Goal: Transaction & Acquisition: Purchase product/service

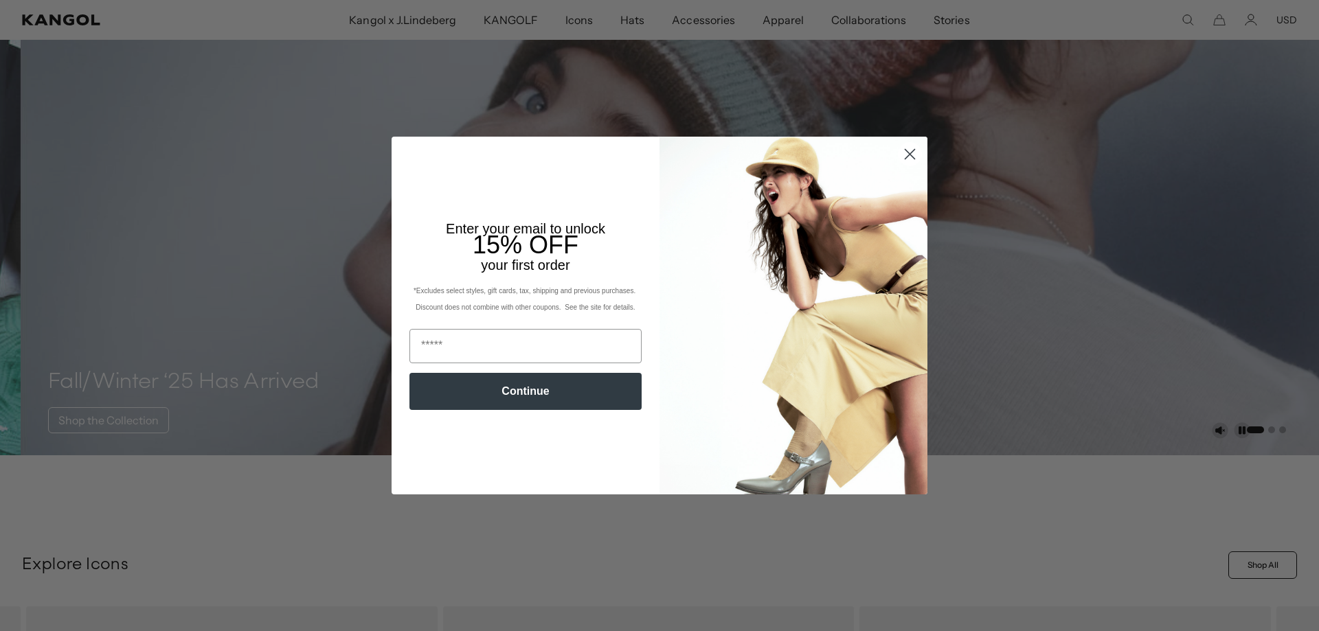
scroll to position [137, 0]
click at [910, 154] on circle "Close dialog" at bounding box center [910, 154] width 23 height 23
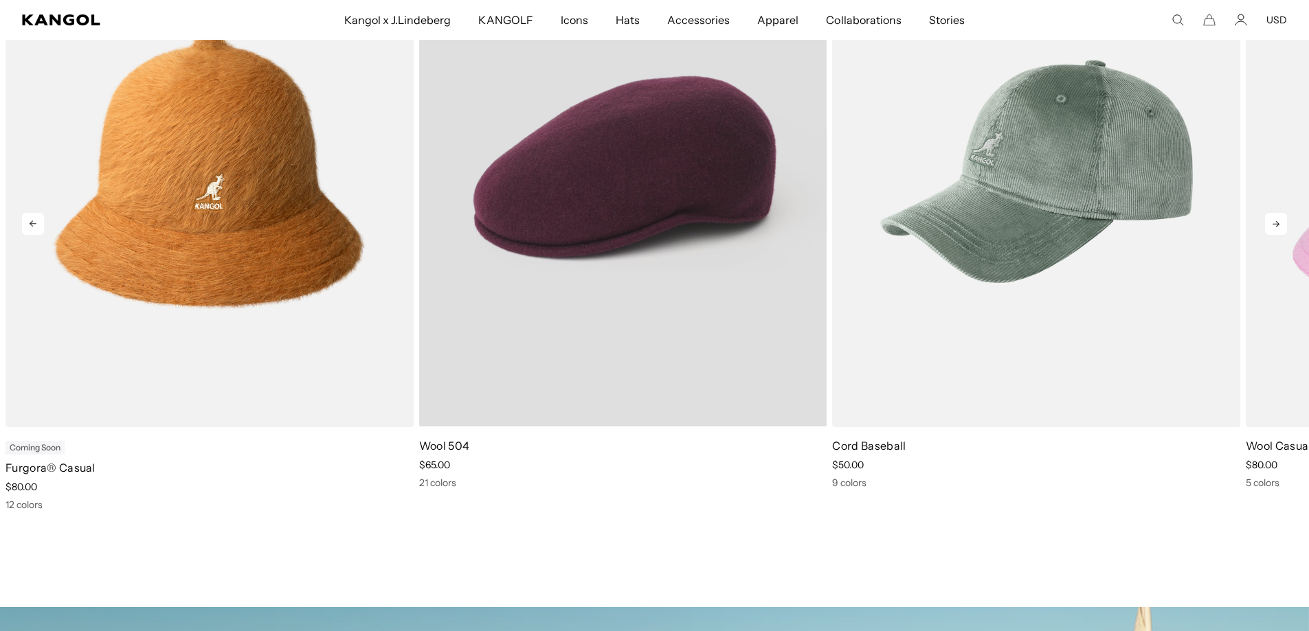
scroll to position [0, 0]
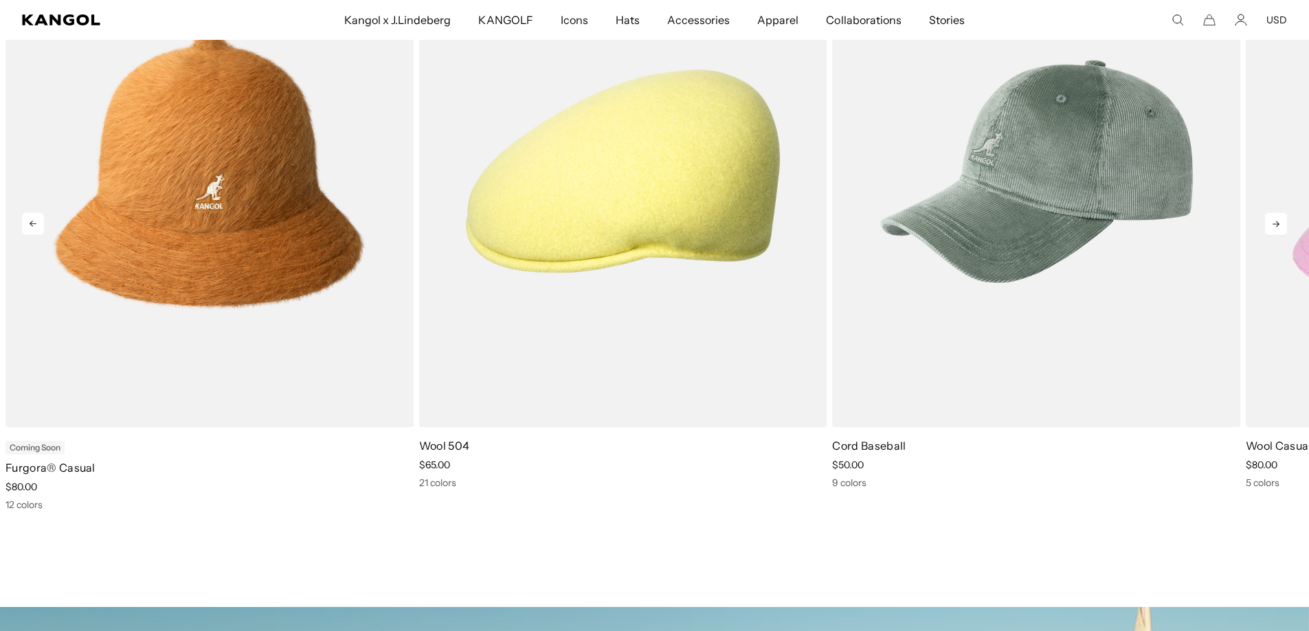
click at [1279, 221] on icon at bounding box center [1276, 224] width 22 height 22
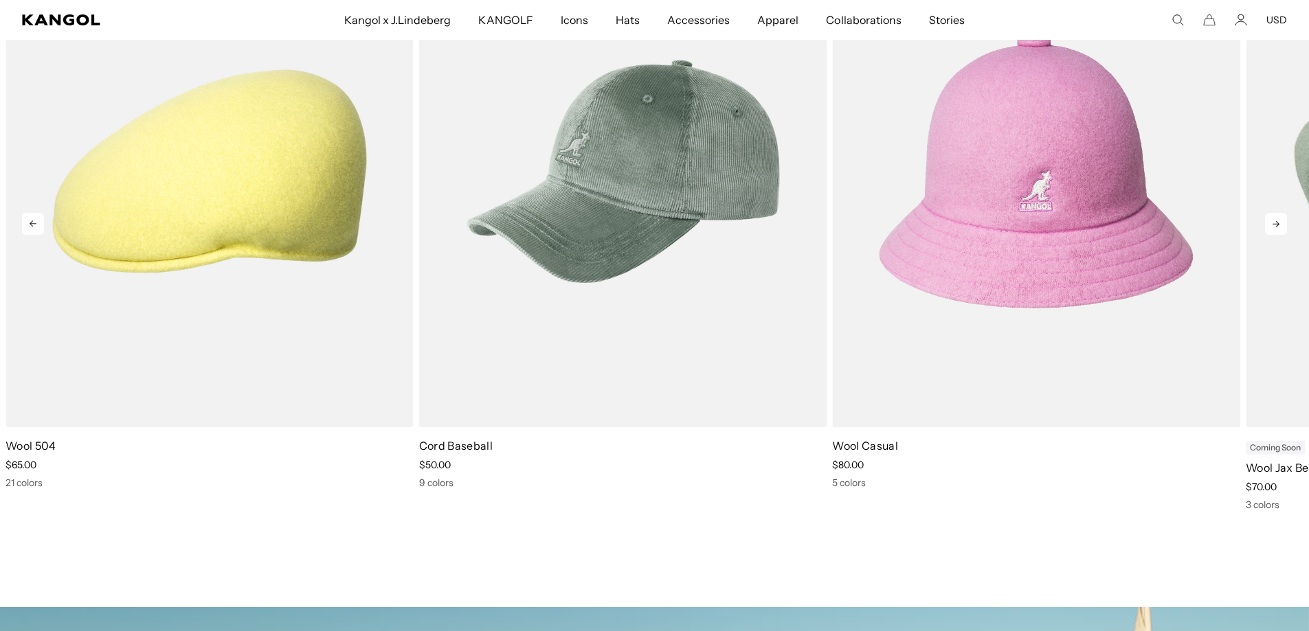
click at [1279, 221] on icon at bounding box center [1276, 224] width 22 height 22
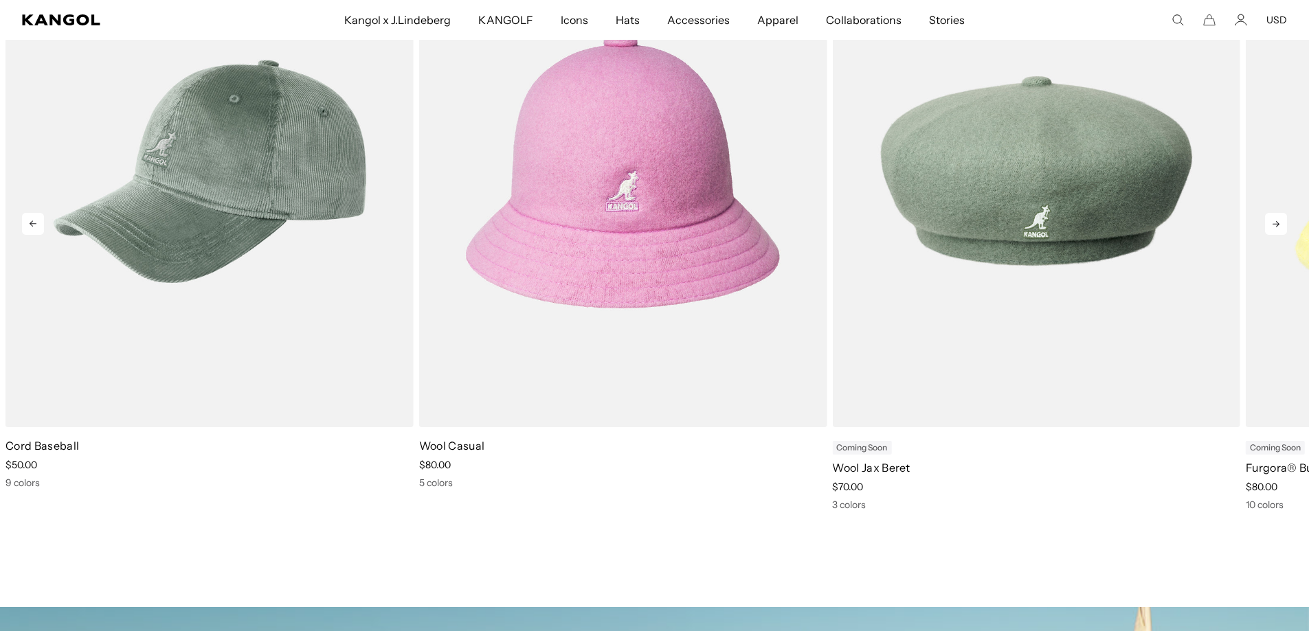
click at [1279, 221] on icon at bounding box center [1276, 224] width 22 height 22
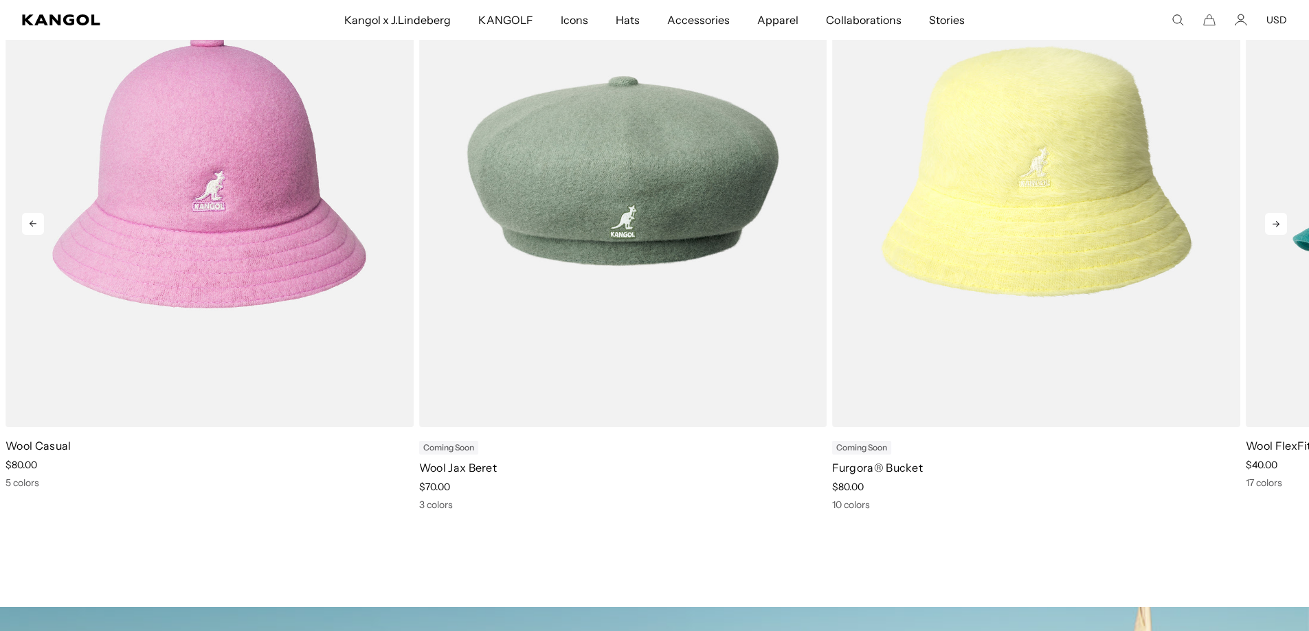
scroll to position [0, 283]
click at [1279, 221] on icon at bounding box center [1276, 224] width 22 height 22
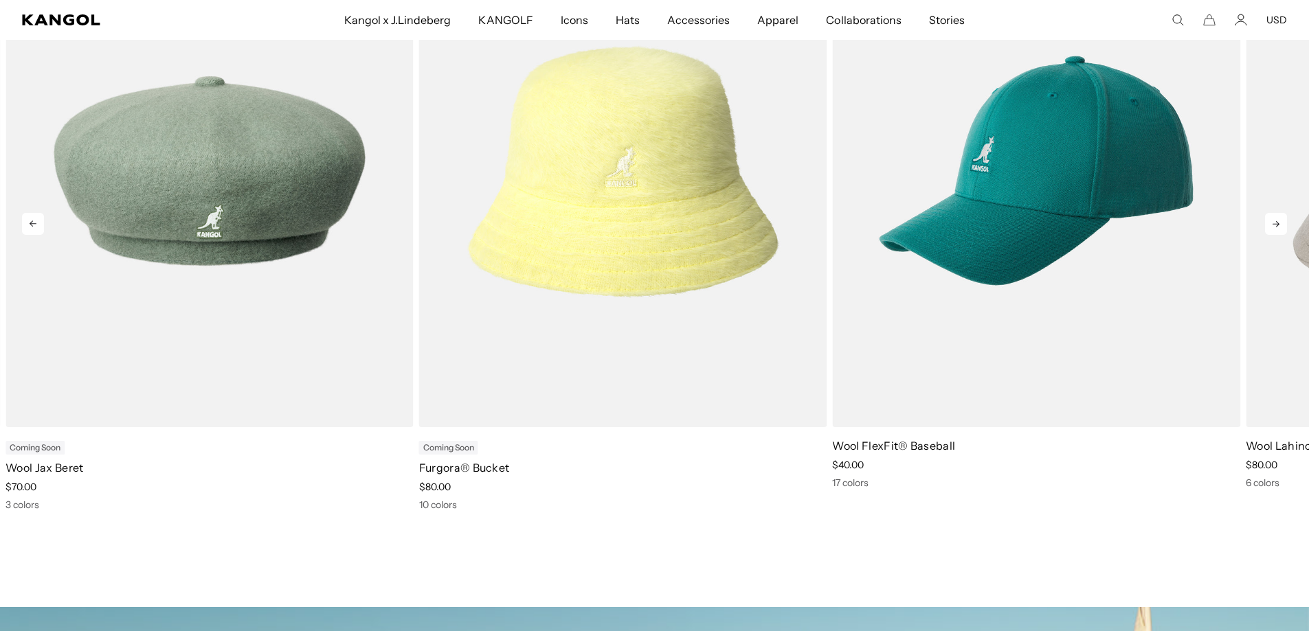
click at [1279, 221] on icon at bounding box center [1276, 224] width 22 height 22
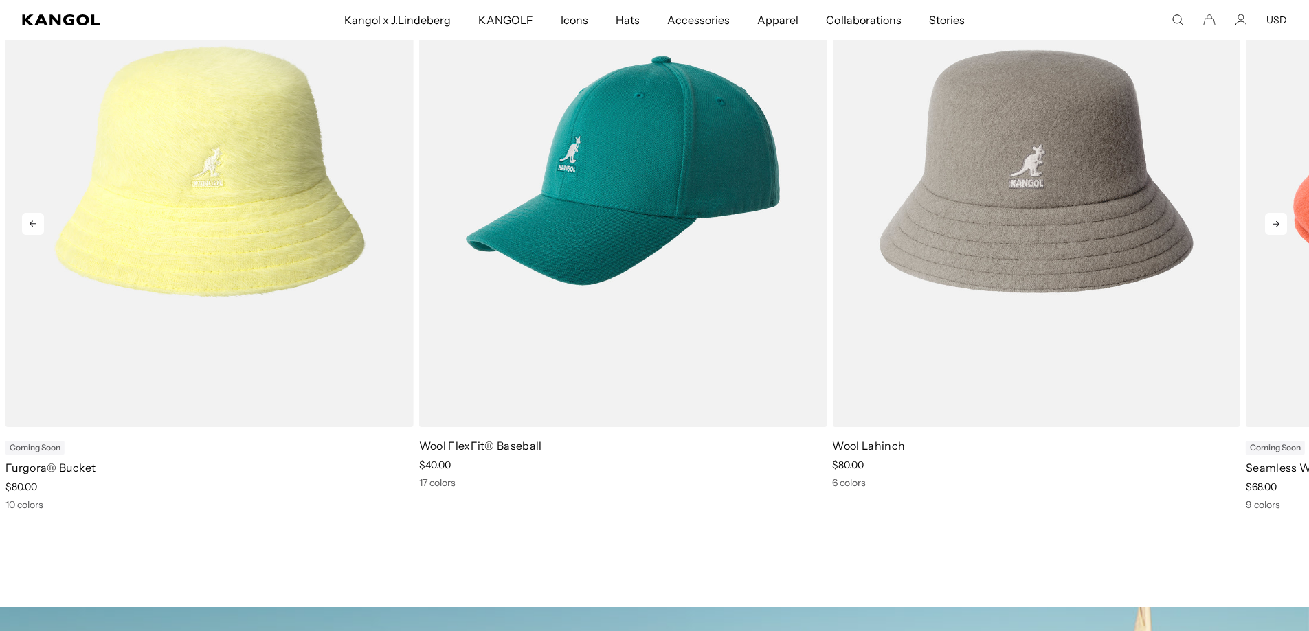
click at [1279, 221] on icon at bounding box center [1276, 224] width 22 height 22
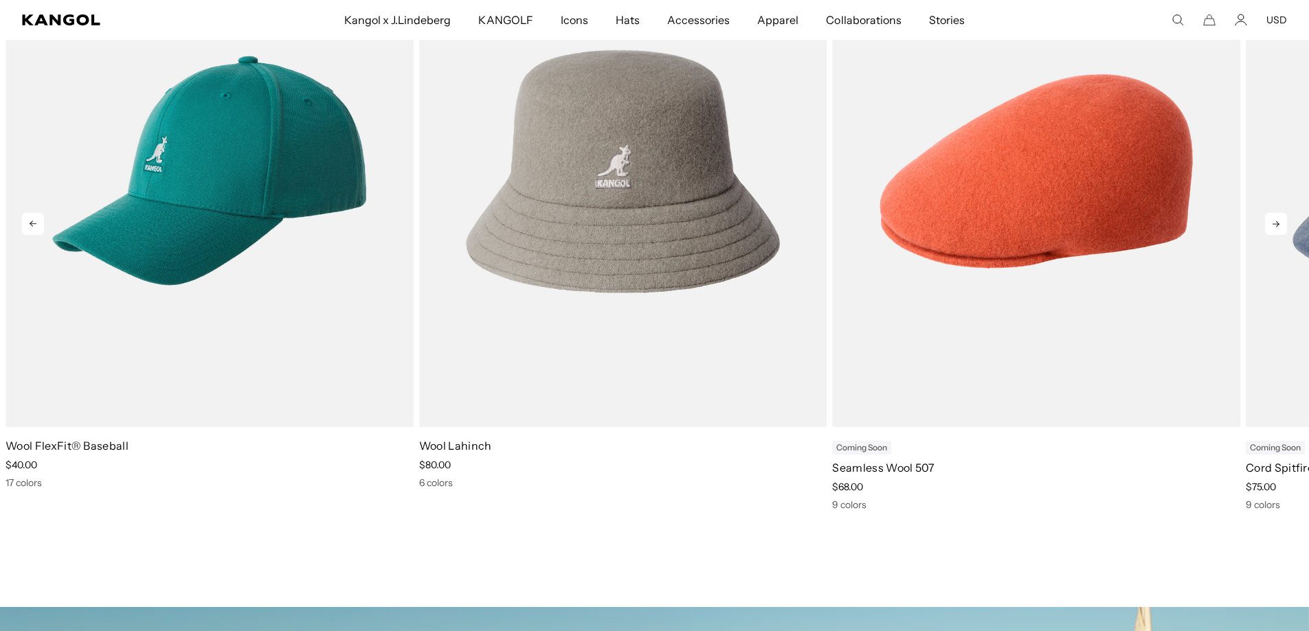
scroll to position [0, 0]
click at [1279, 221] on icon at bounding box center [1276, 224] width 22 height 22
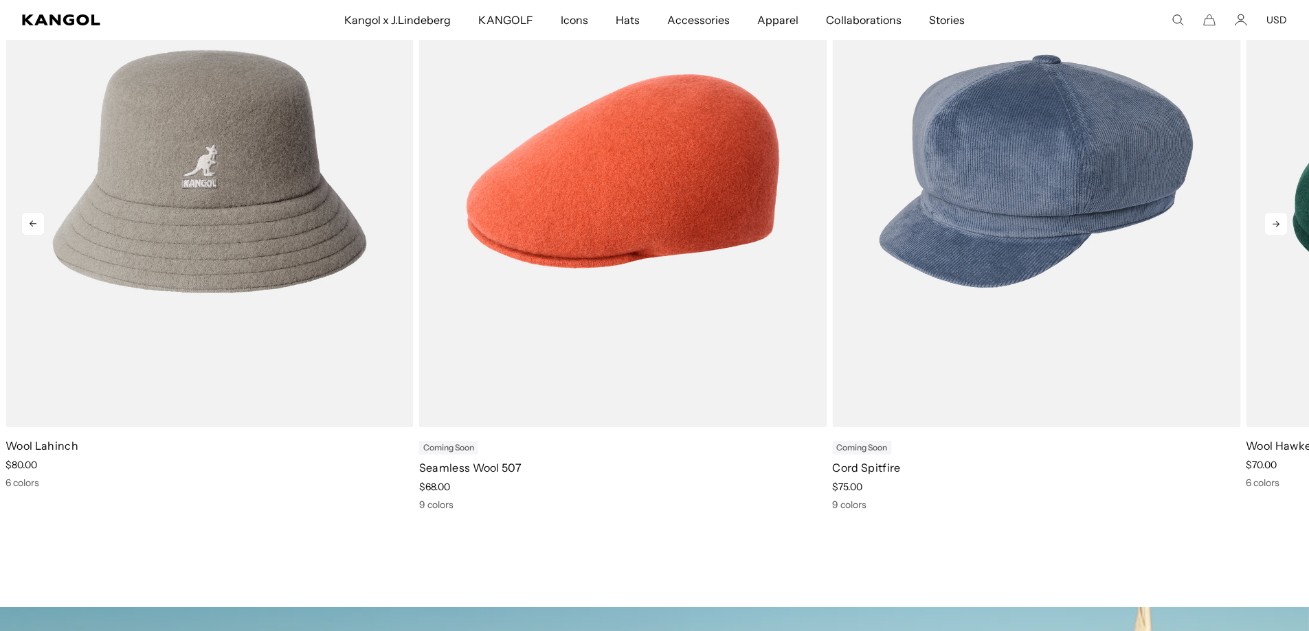
click at [1279, 221] on icon at bounding box center [1276, 224] width 22 height 22
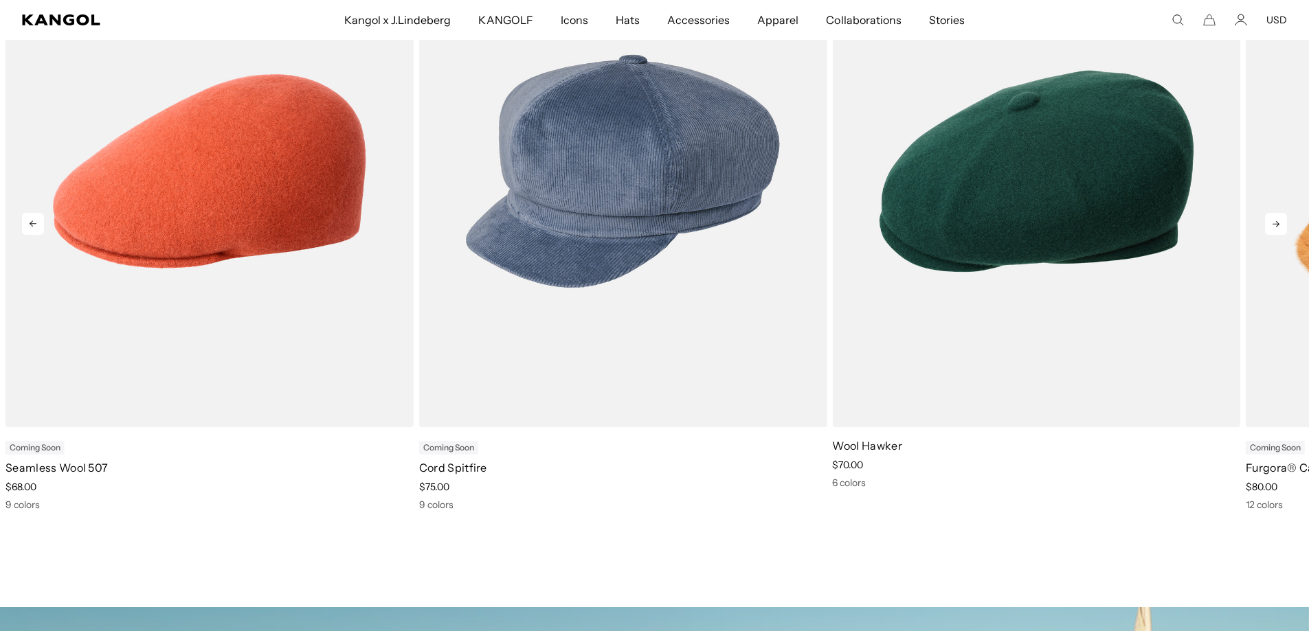
click at [1279, 221] on icon at bounding box center [1276, 224] width 22 height 22
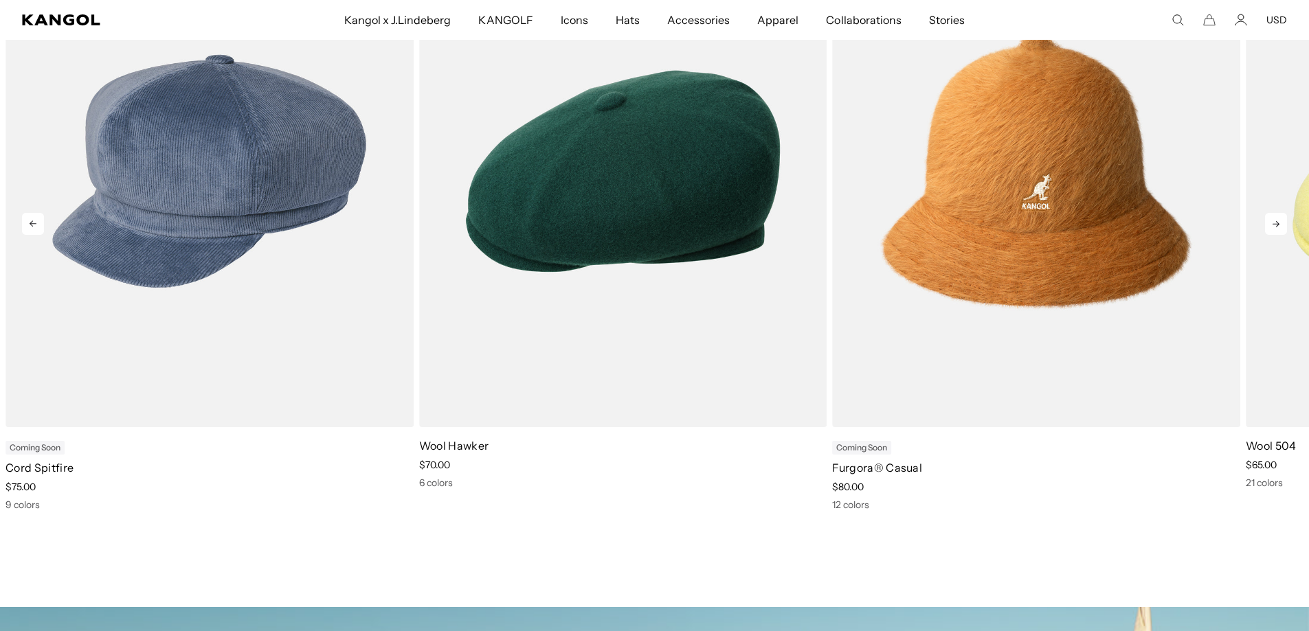
click at [1279, 221] on icon at bounding box center [1276, 224] width 22 height 22
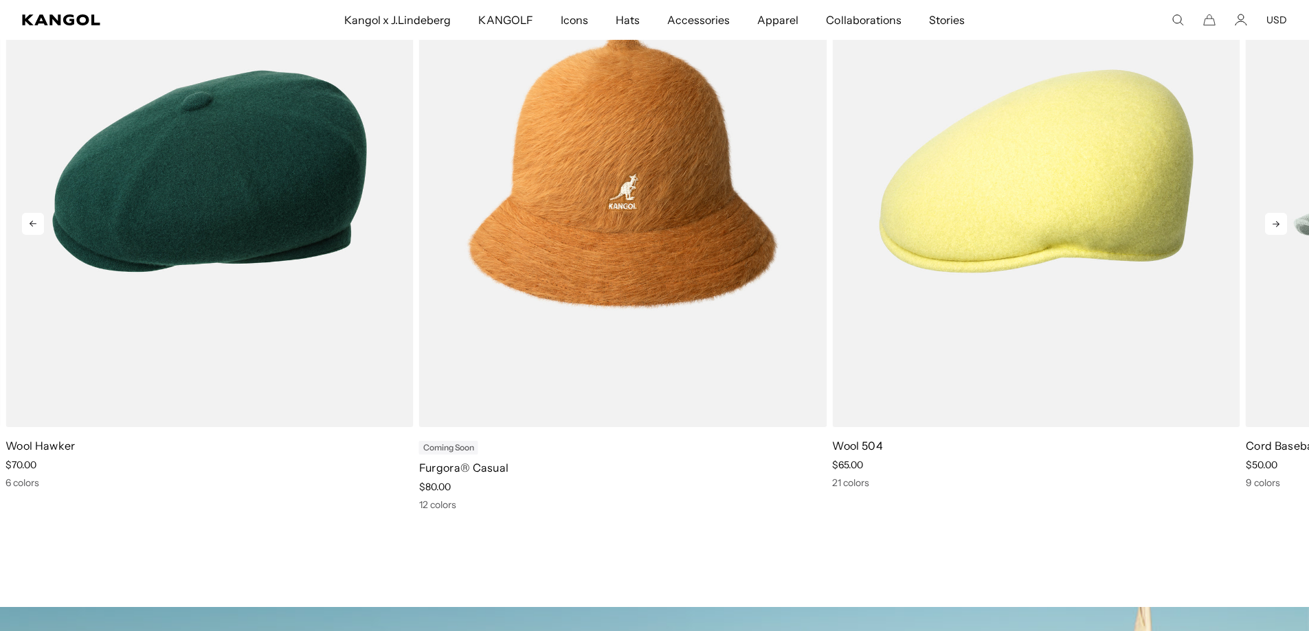
scroll to position [0, 283]
click at [1279, 221] on icon at bounding box center [1276, 224] width 22 height 22
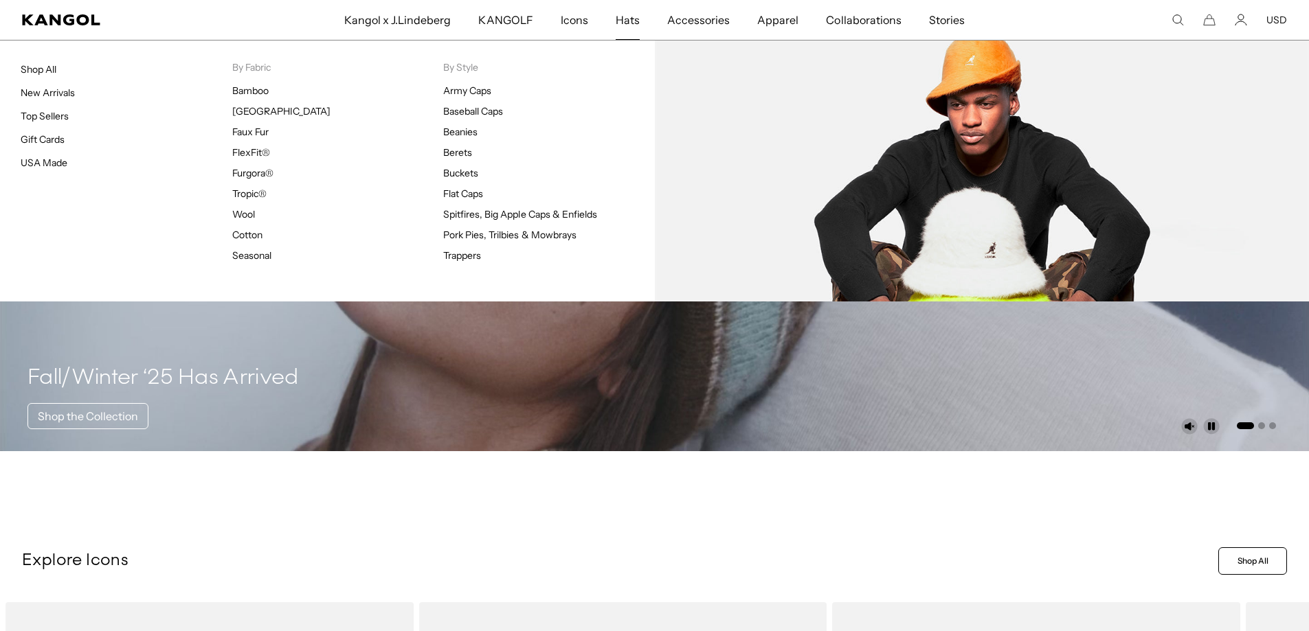
scroll to position [0, 0]
click at [460, 167] on link "Buckets" at bounding box center [460, 173] width 35 height 12
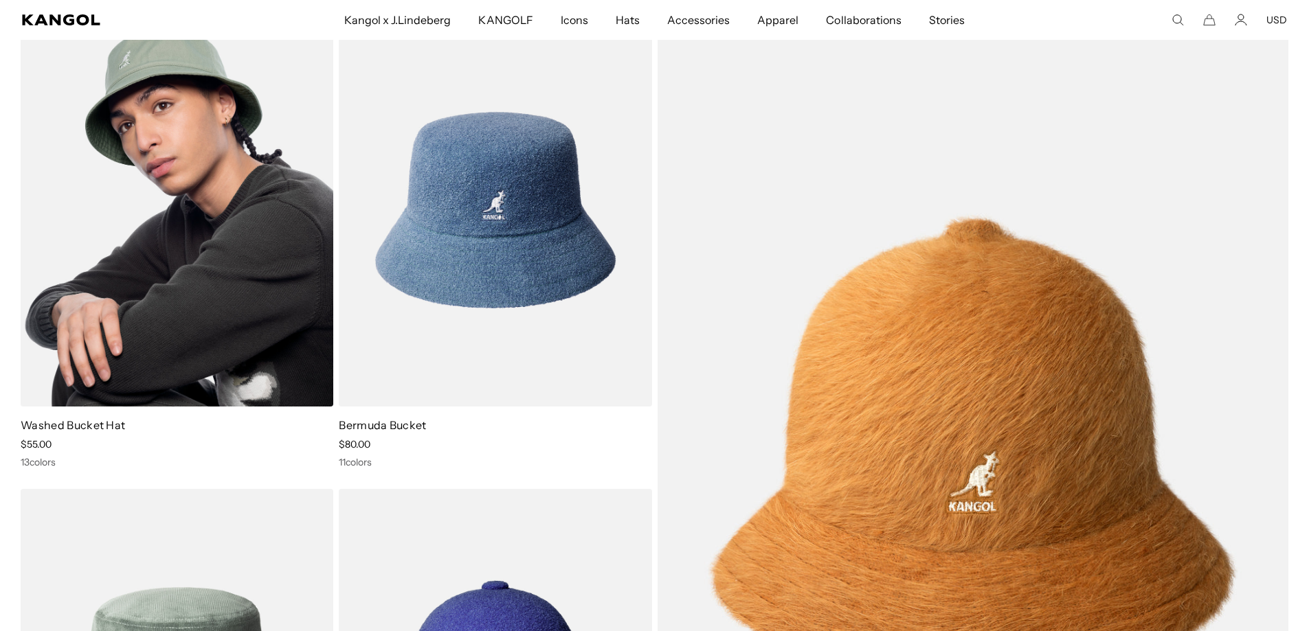
click at [177, 319] on img at bounding box center [177, 210] width 313 height 393
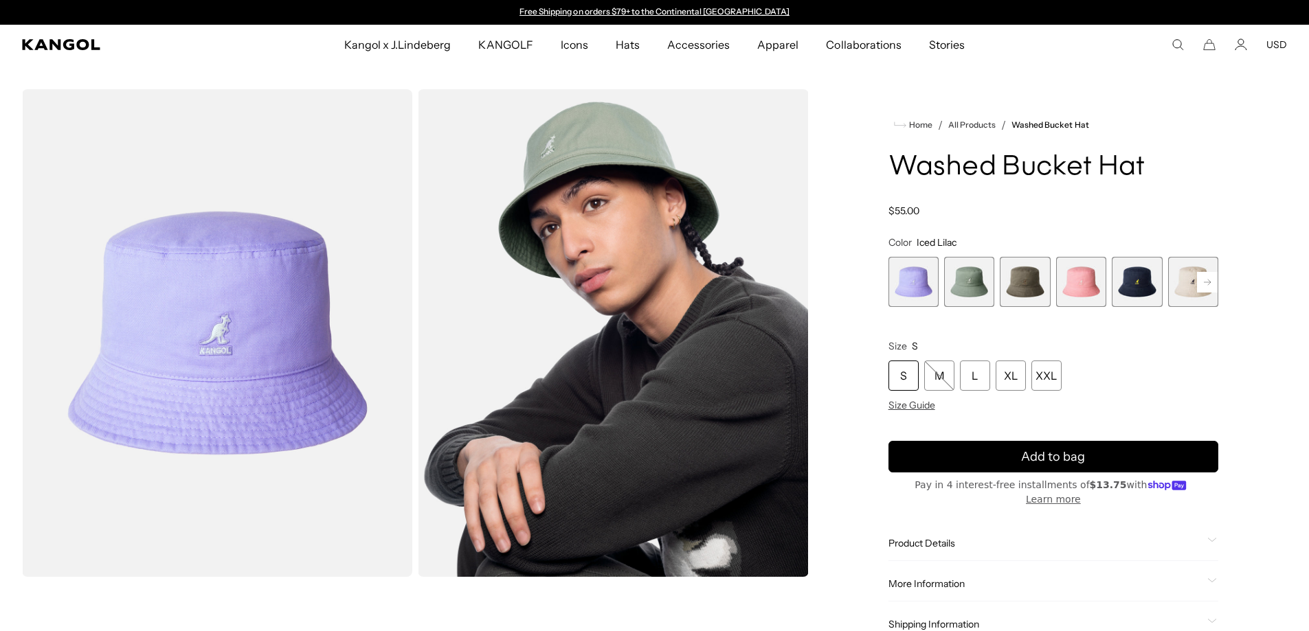
click at [1206, 280] on rect at bounding box center [1207, 282] width 21 height 21
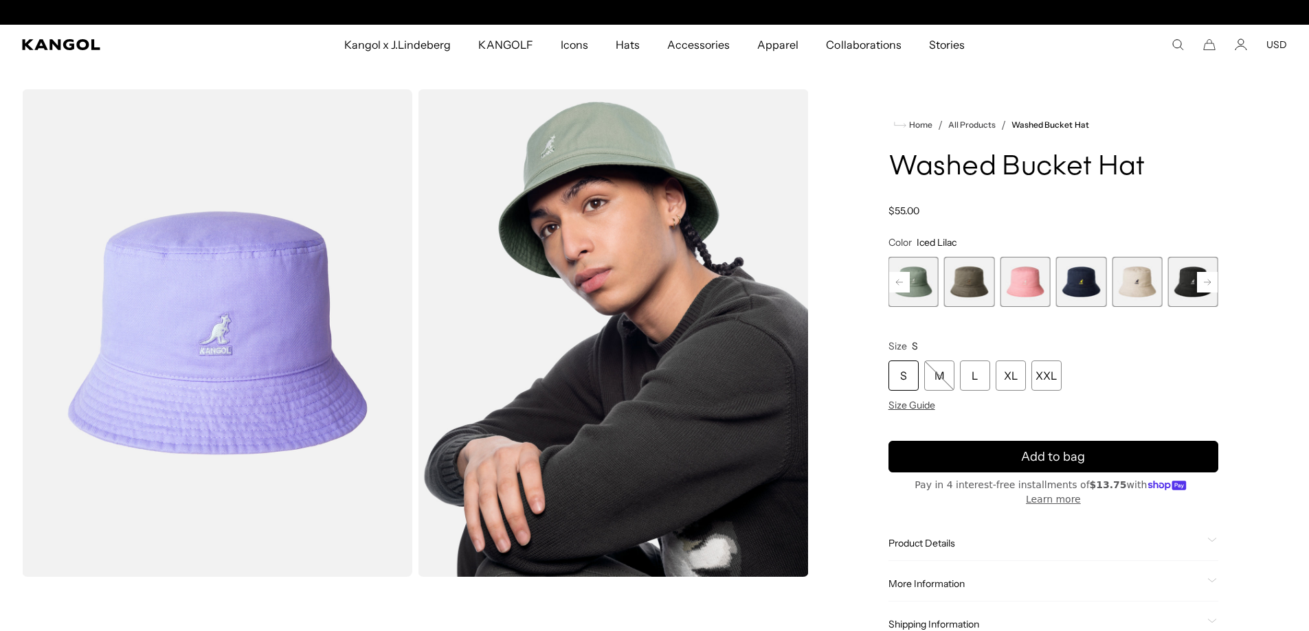
click at [1206, 280] on rect at bounding box center [1207, 282] width 21 height 21
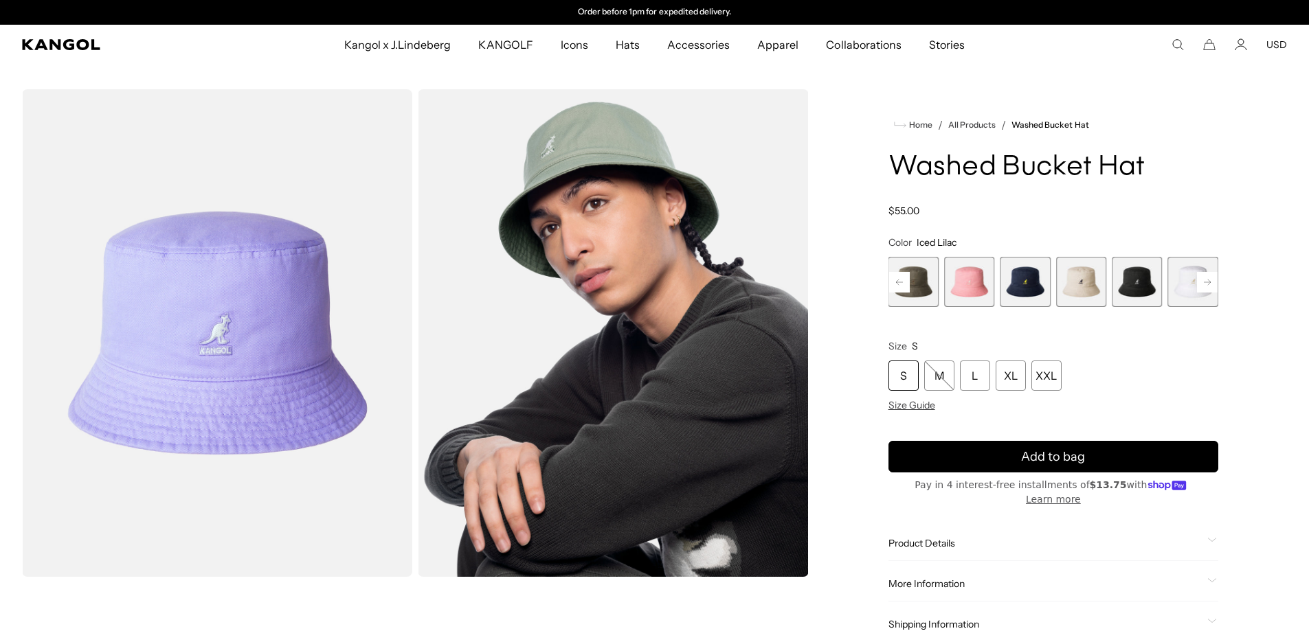
click at [1206, 280] on rect at bounding box center [1207, 282] width 21 height 21
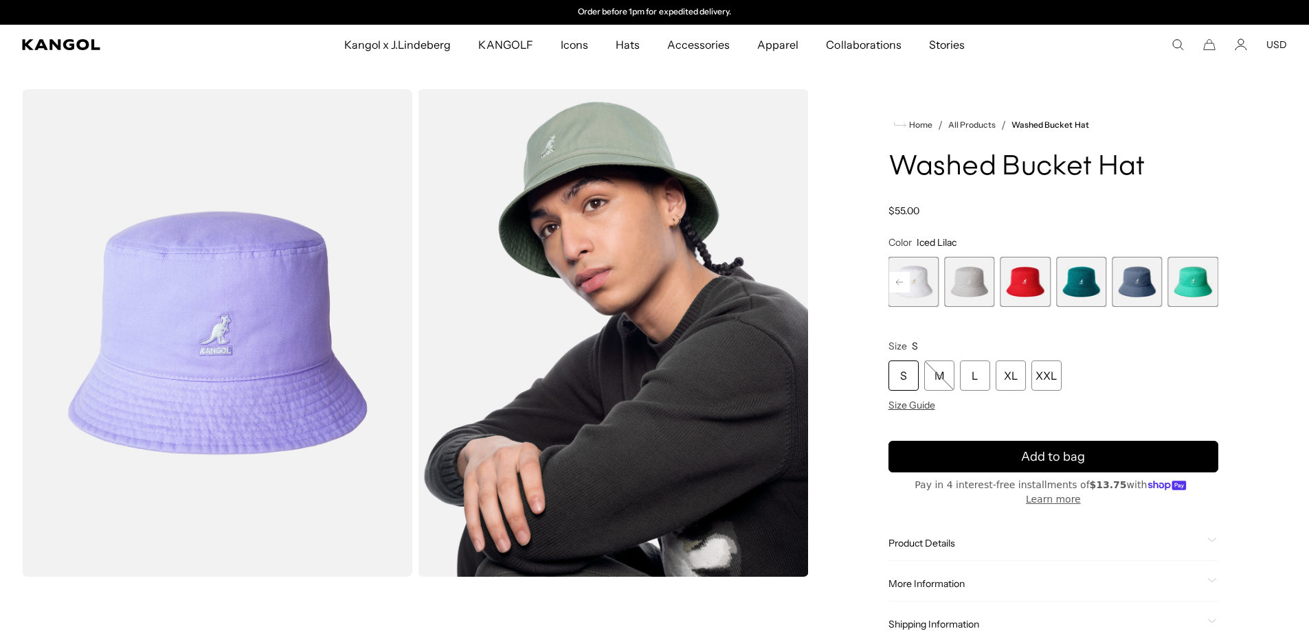
click at [1206, 280] on span "13 of 13" at bounding box center [1193, 282] width 50 height 50
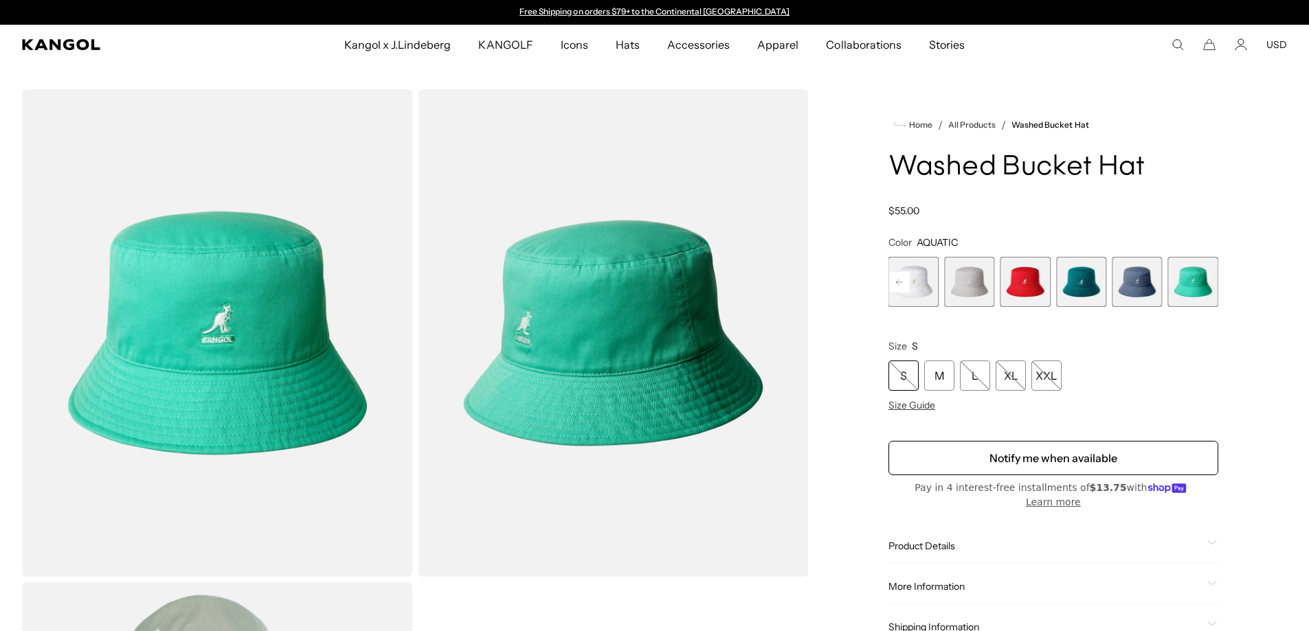
click at [1039, 278] on span "10 of 13" at bounding box center [1025, 282] width 50 height 50
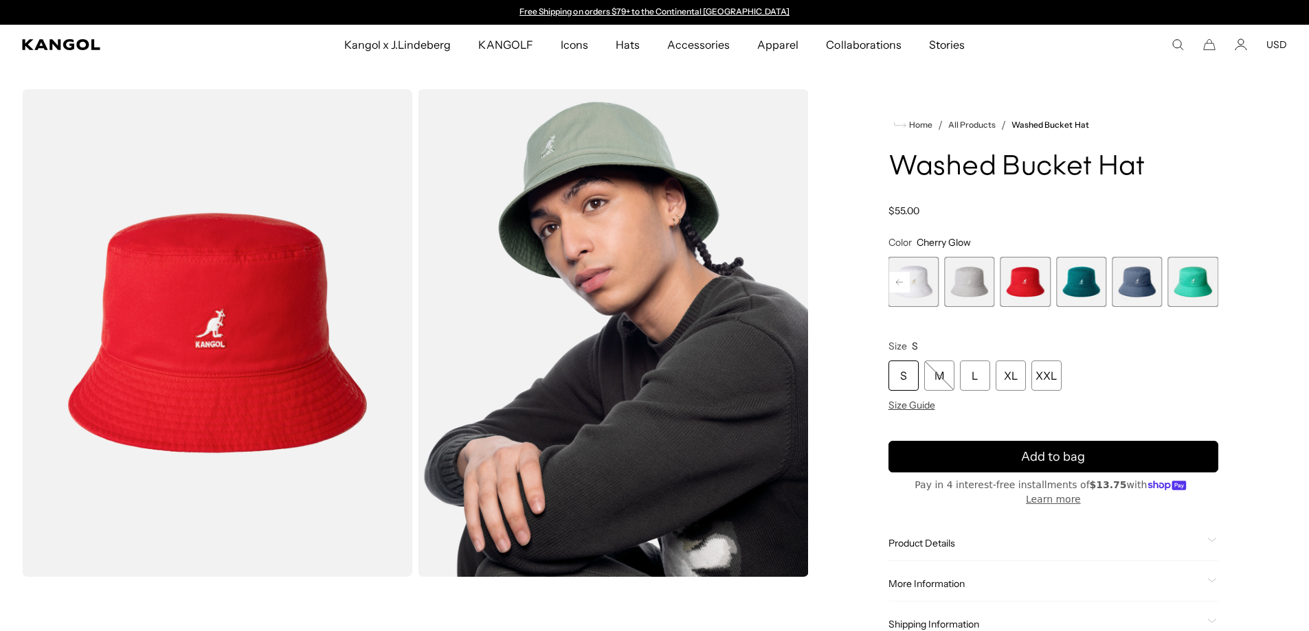
click at [1141, 303] on span "12 of 13" at bounding box center [1137, 282] width 50 height 50
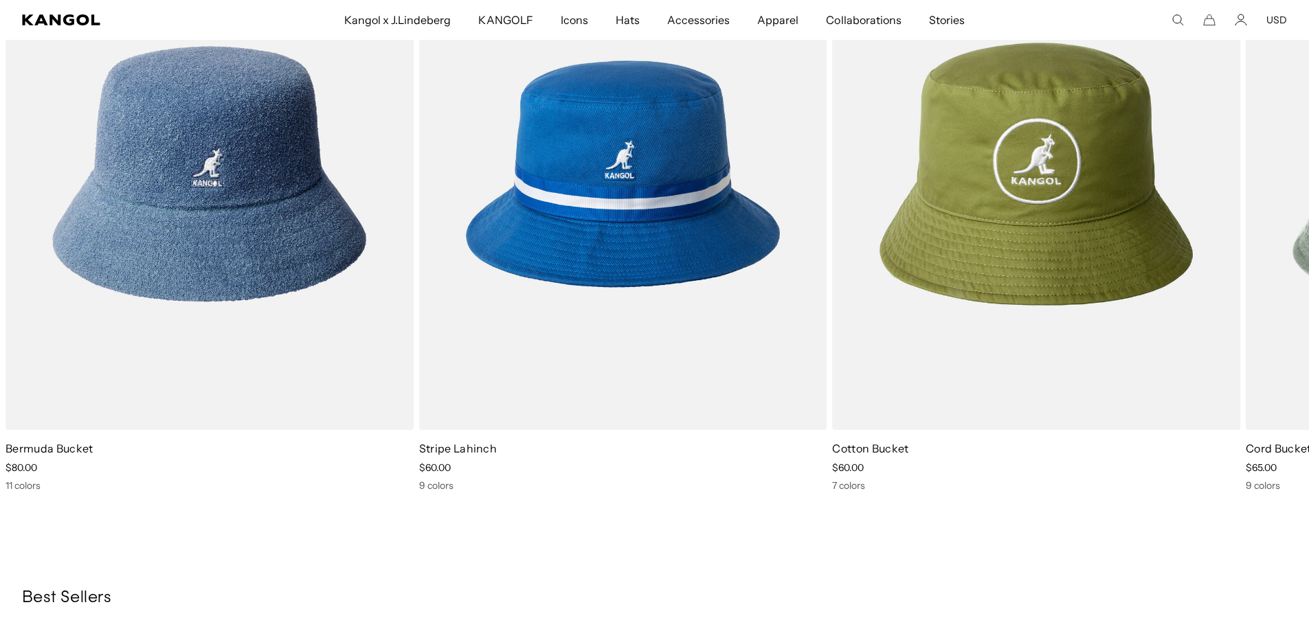
scroll to position [0, 283]
